Goal: Task Accomplishment & Management: Manage account settings

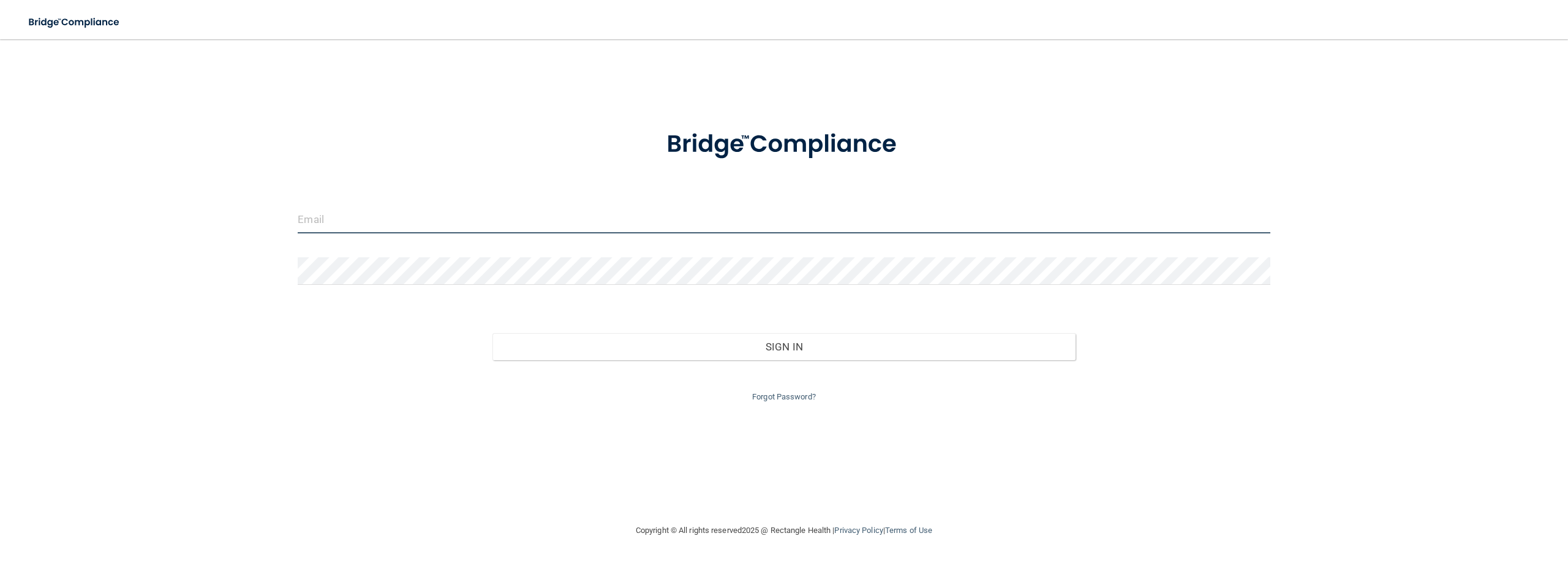
type input "[EMAIL_ADDRESS][DOMAIN_NAME]"
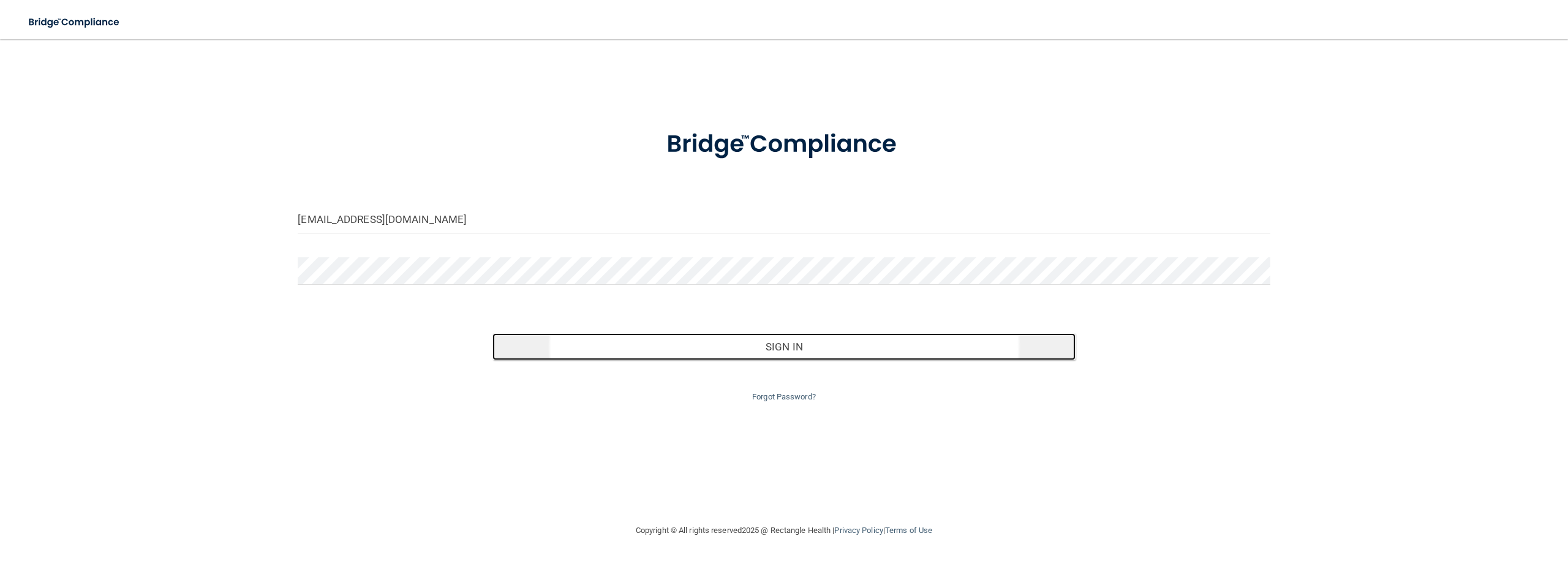
click at [758, 348] on button "Sign In" at bounding box center [783, 347] width 583 height 27
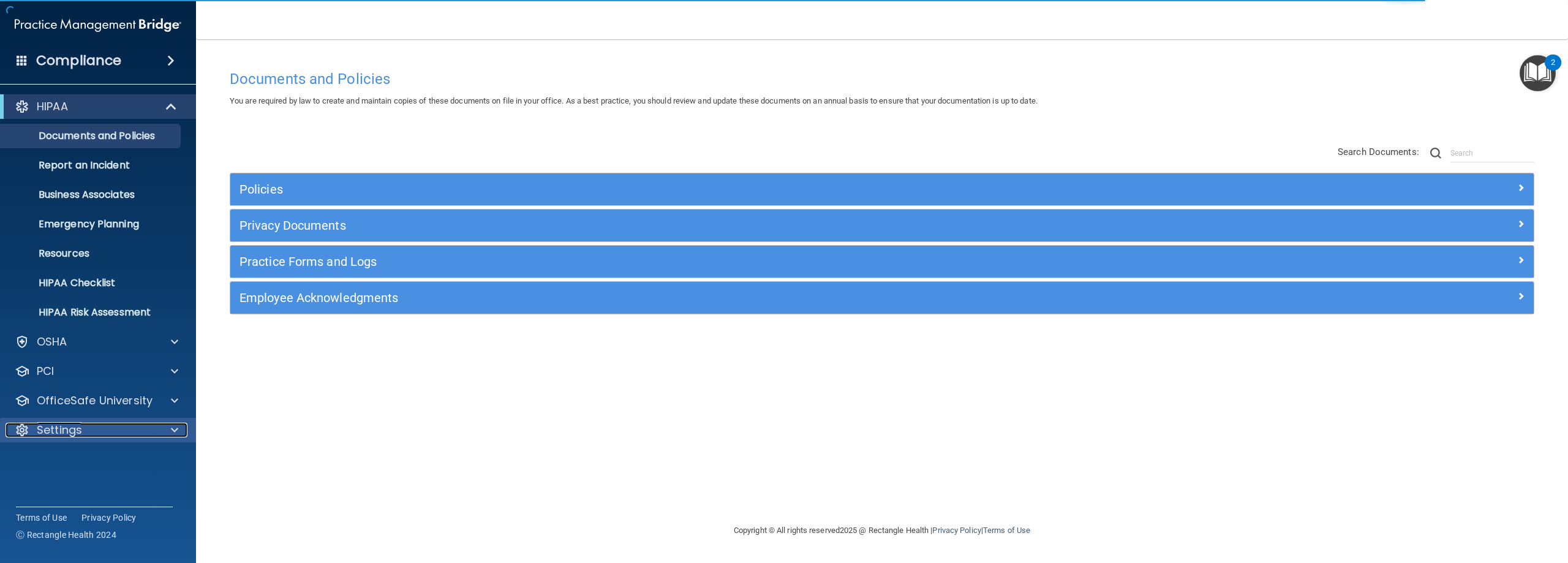
click at [97, 429] on div "Settings" at bounding box center [81, 430] width 152 height 14
click at [68, 485] on p "My Users" at bounding box center [91, 488] width 168 height 12
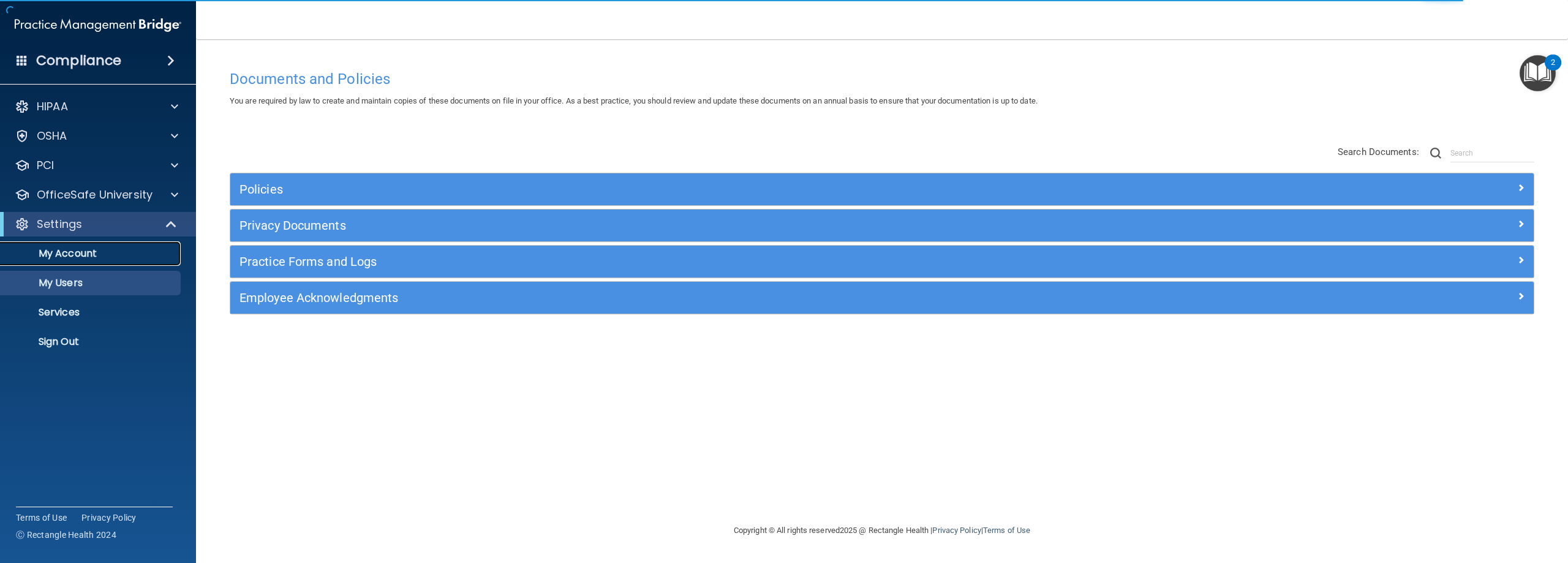
click at [89, 257] on p "My Account" at bounding box center [91, 253] width 168 height 12
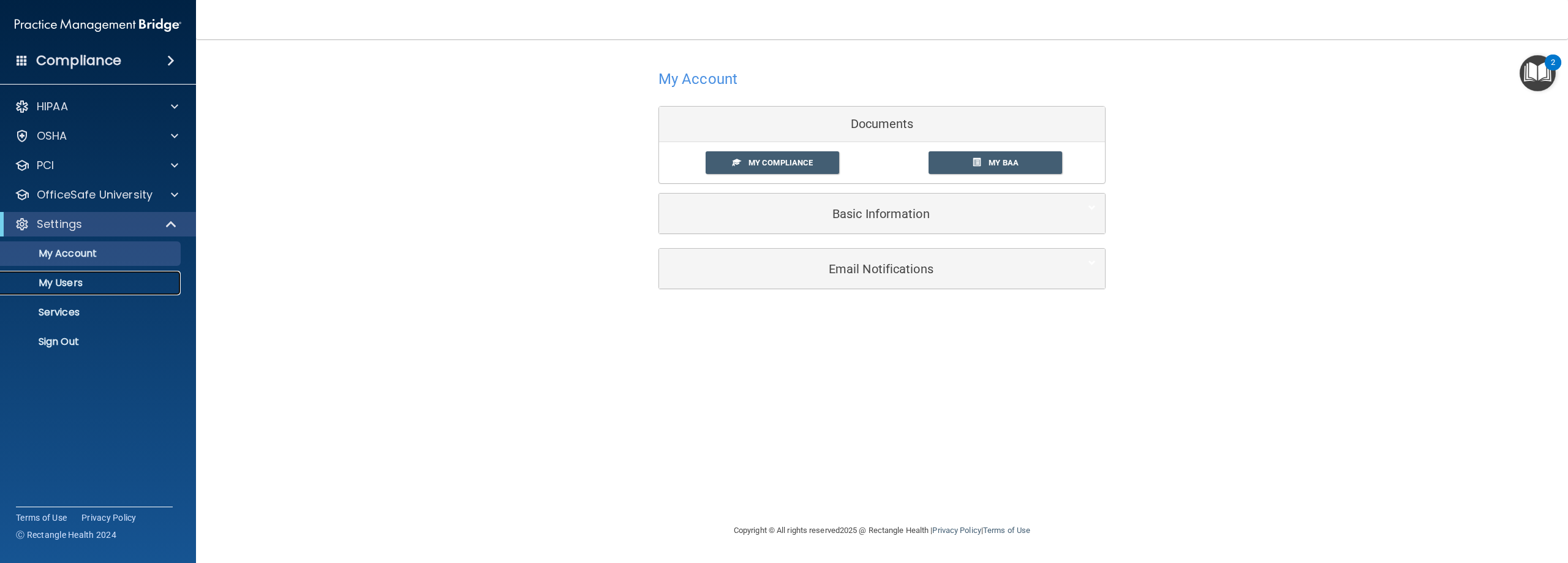
click at [53, 289] on p "My Users" at bounding box center [91, 282] width 168 height 12
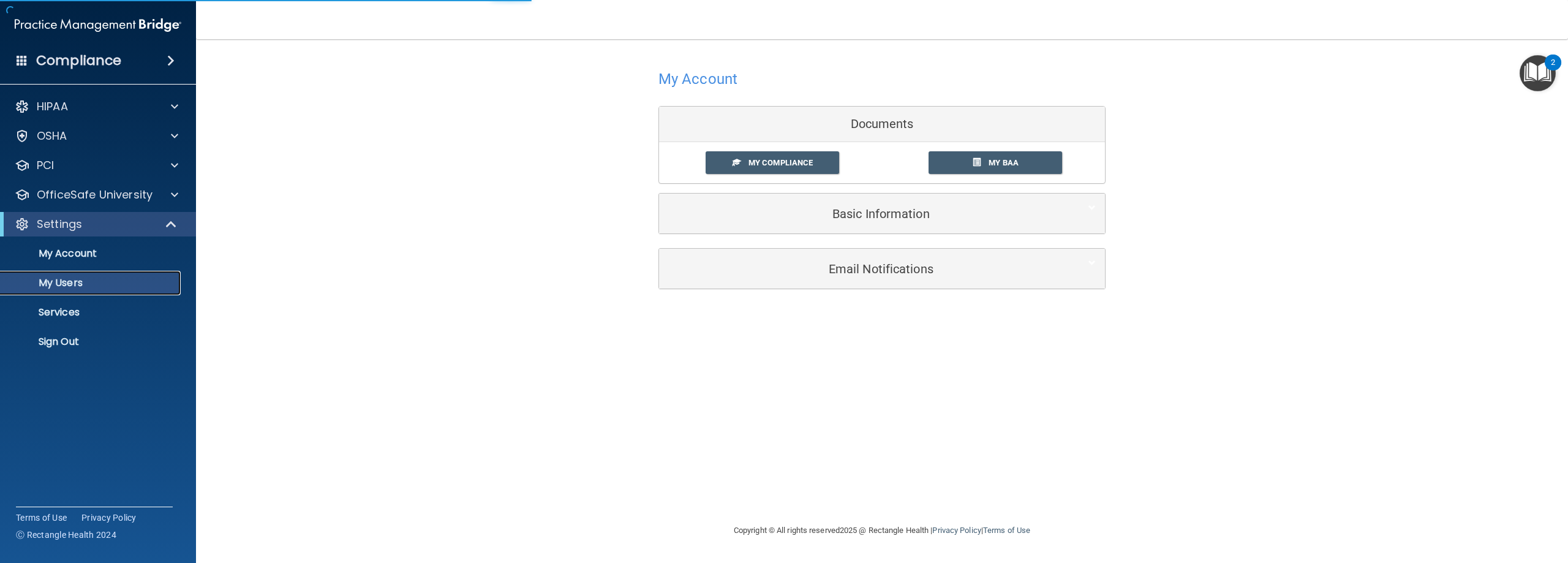
select select "20"
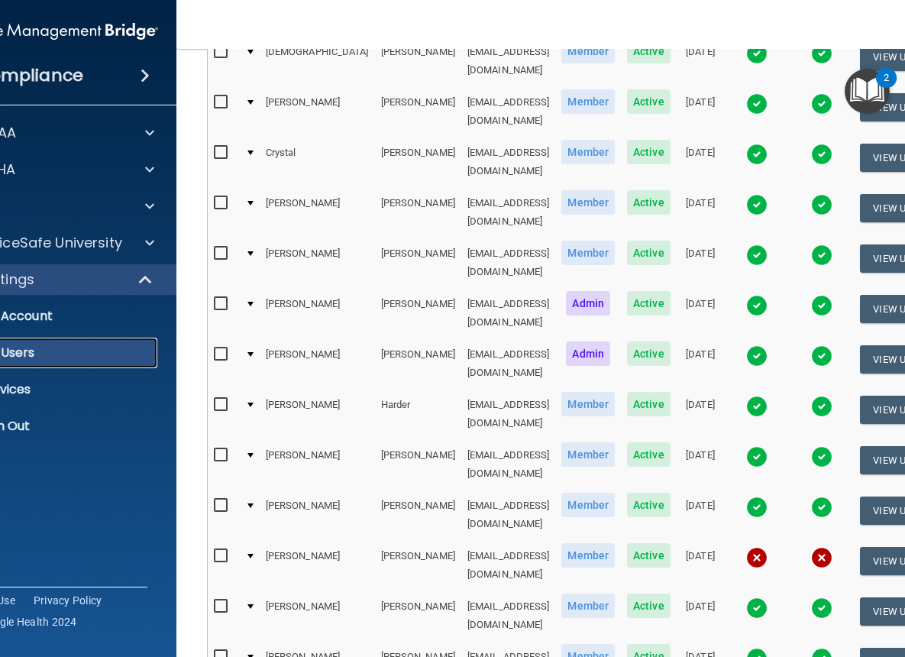
scroll to position [261, 0]
